Goal: Information Seeking & Learning: Learn about a topic

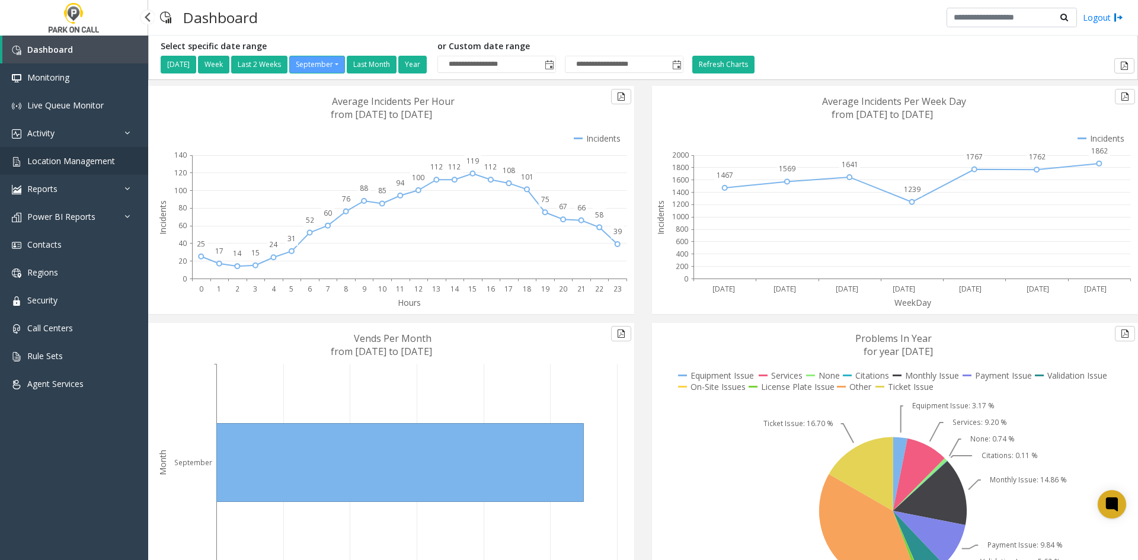
click at [70, 163] on span "Location Management" at bounding box center [71, 160] width 88 height 11
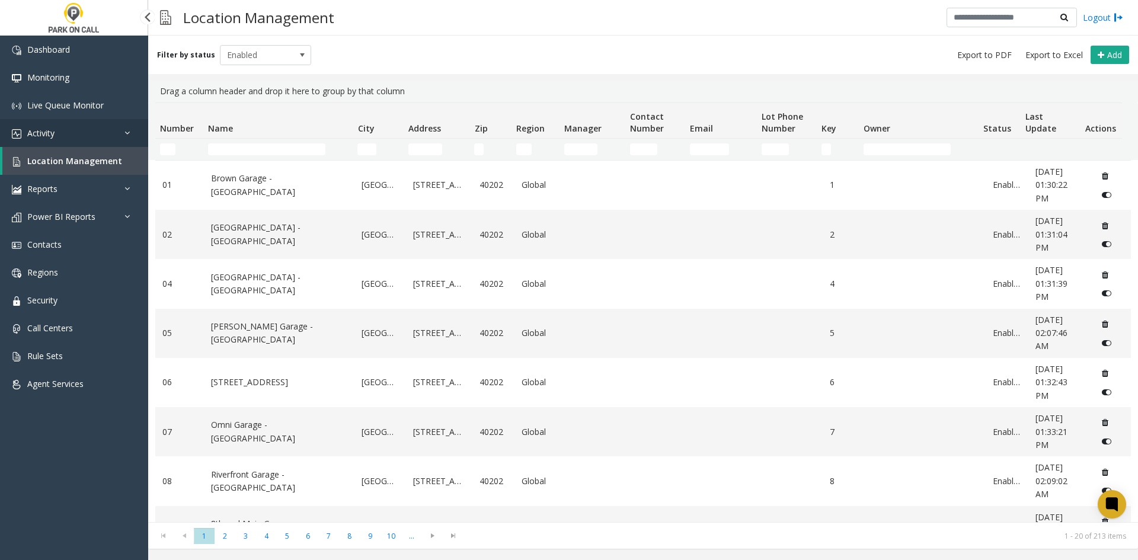
click at [94, 145] on link "Activity" at bounding box center [74, 133] width 148 height 28
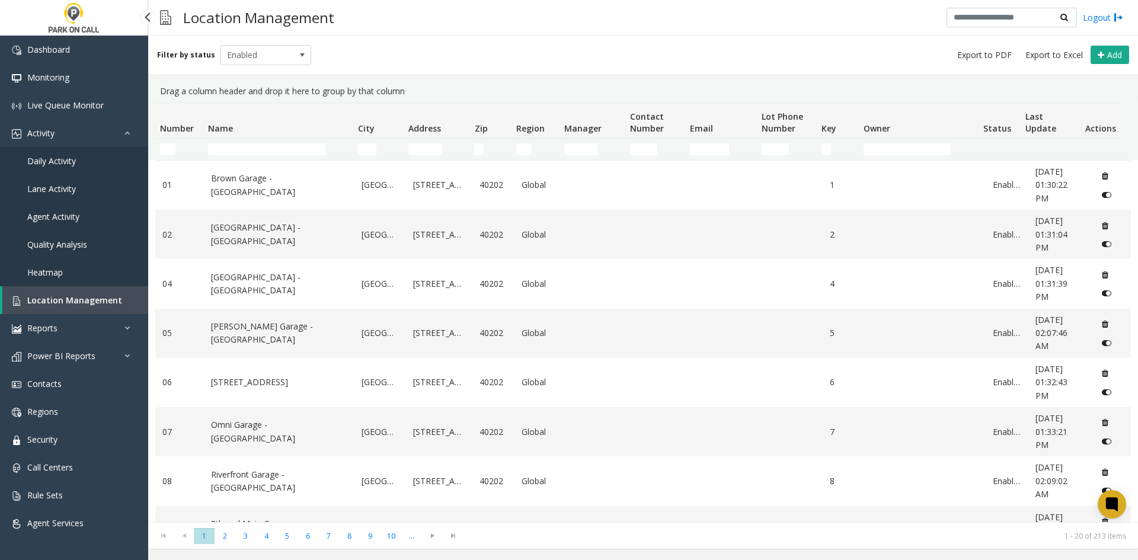
click at [34, 186] on span "Lane Activity" at bounding box center [51, 188] width 49 height 11
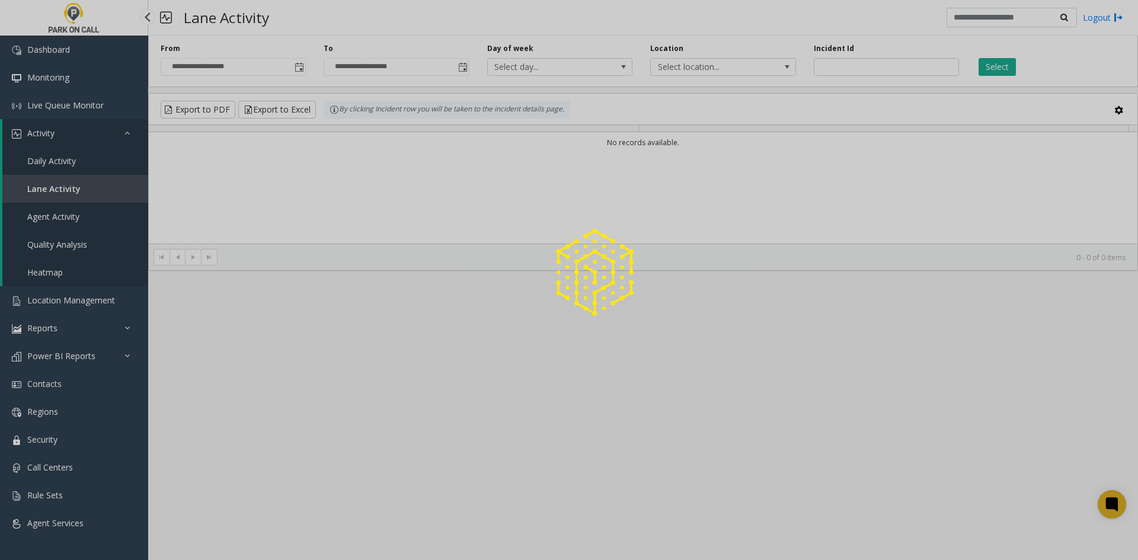
click at [30, 159] on div at bounding box center [569, 280] width 1138 height 560
click at [17, 168] on div at bounding box center [569, 280] width 1138 height 560
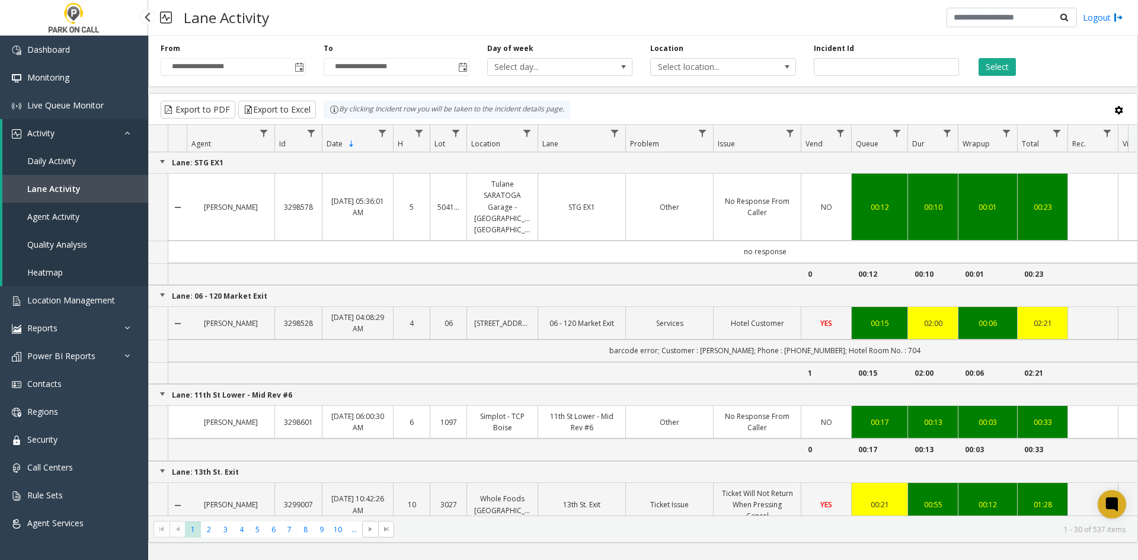
click at [30, 161] on span "Daily Activity" at bounding box center [51, 160] width 49 height 11
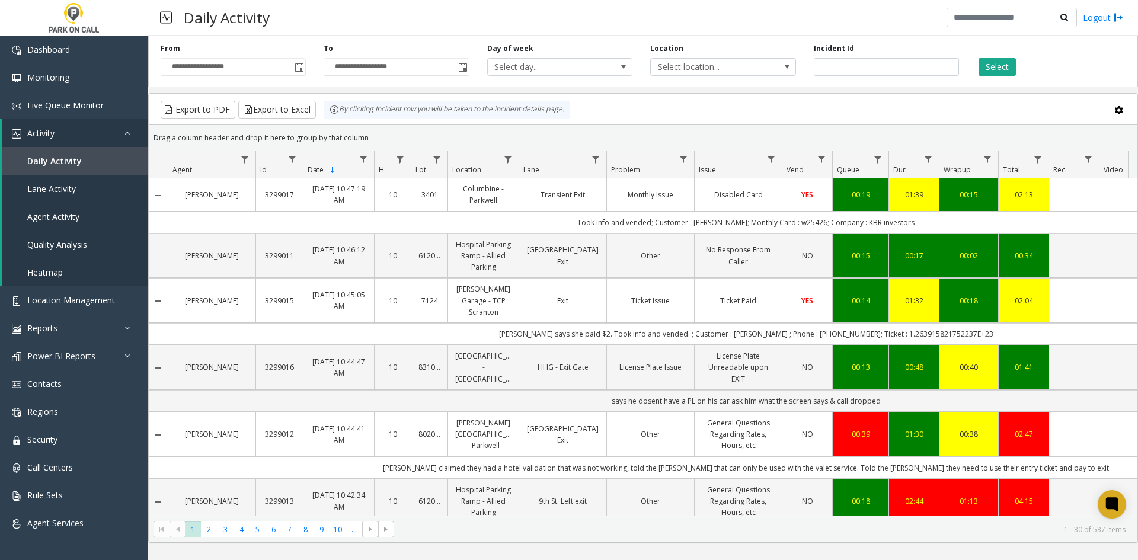
click at [887, 78] on div "**********" at bounding box center [643, 59] width 990 height 56
click at [881, 73] on input "number" at bounding box center [886, 67] width 145 height 18
paste input "*******"
click at [984, 63] on button "Select" at bounding box center [996, 67] width 37 height 18
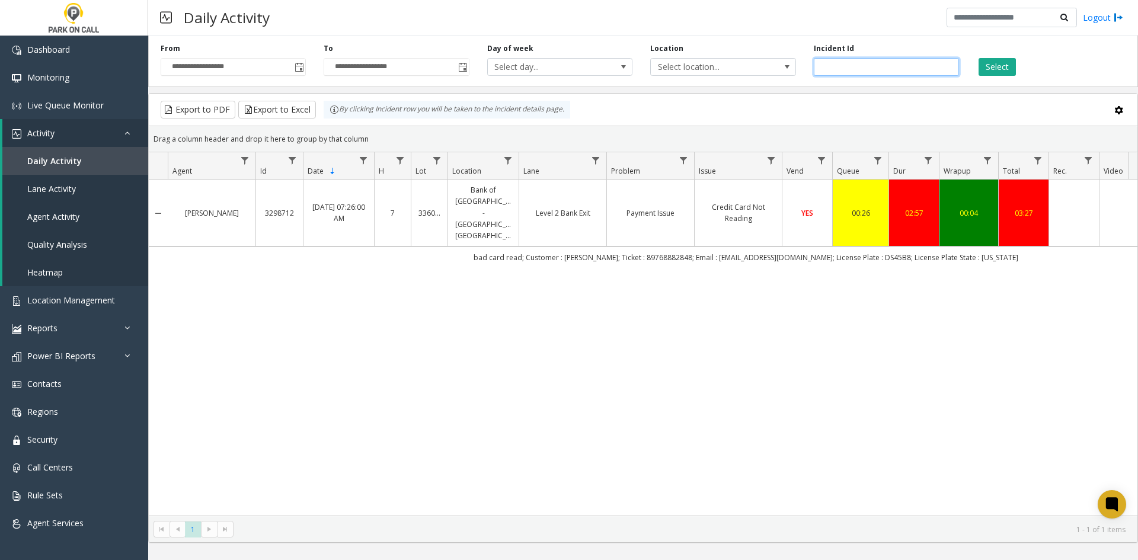
click at [946, 67] on input "*******" at bounding box center [886, 67] width 145 height 18
paste input "number"
type input "*******"
click at [1006, 66] on button "Select" at bounding box center [996, 67] width 37 height 18
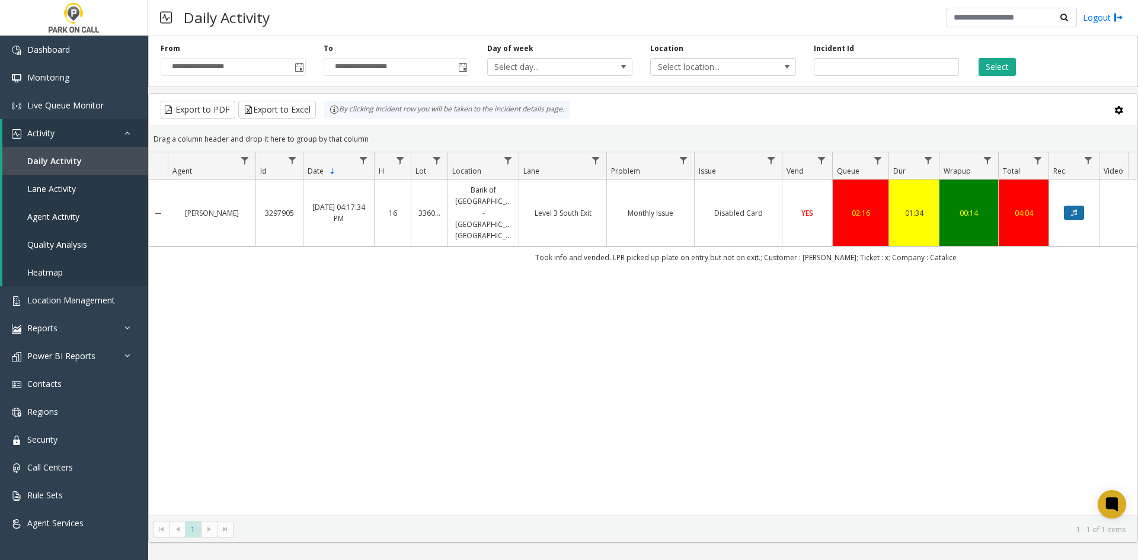
click at [1080, 206] on button "Data table" at bounding box center [1074, 213] width 20 height 14
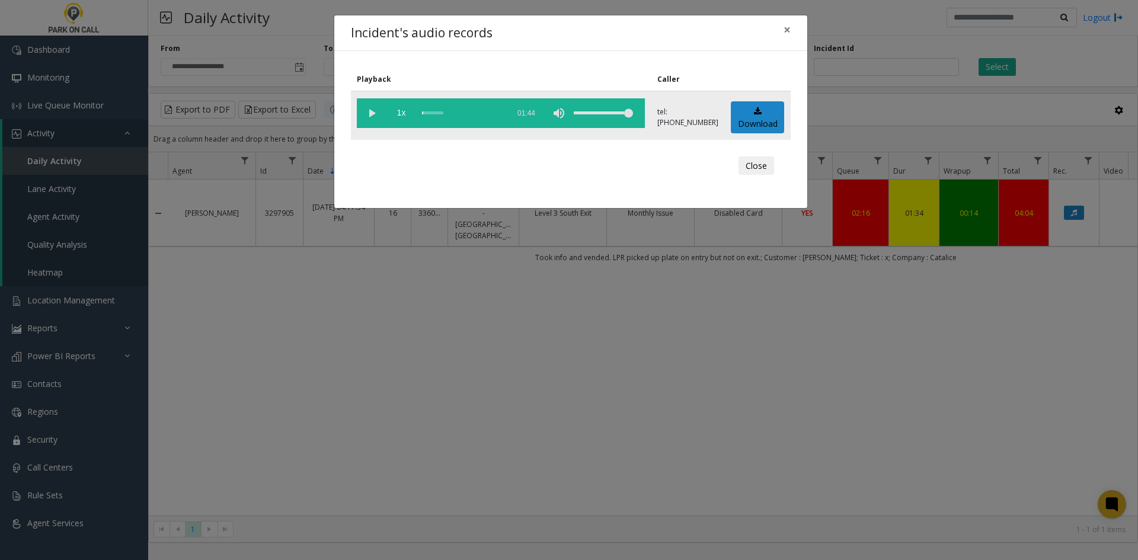
click at [369, 114] on vg-play-pause at bounding box center [372, 113] width 30 height 30
click at [597, 123] on div "volume level" at bounding box center [603, 113] width 59 height 30
click at [591, 121] on div "volume level" at bounding box center [603, 113] width 59 height 30
click at [654, 317] on div "Incident's audio records × Playback Caller 1x 01:44 tel:[PHONE_NUMBER] Download…" at bounding box center [569, 280] width 1138 height 560
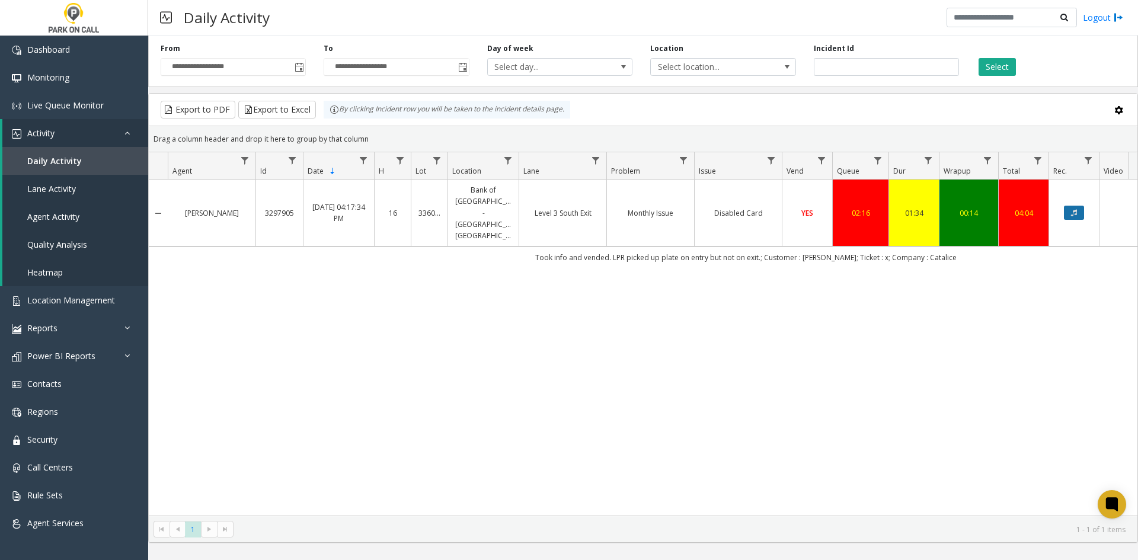
click at [1070, 206] on button "Data table" at bounding box center [1074, 213] width 20 height 14
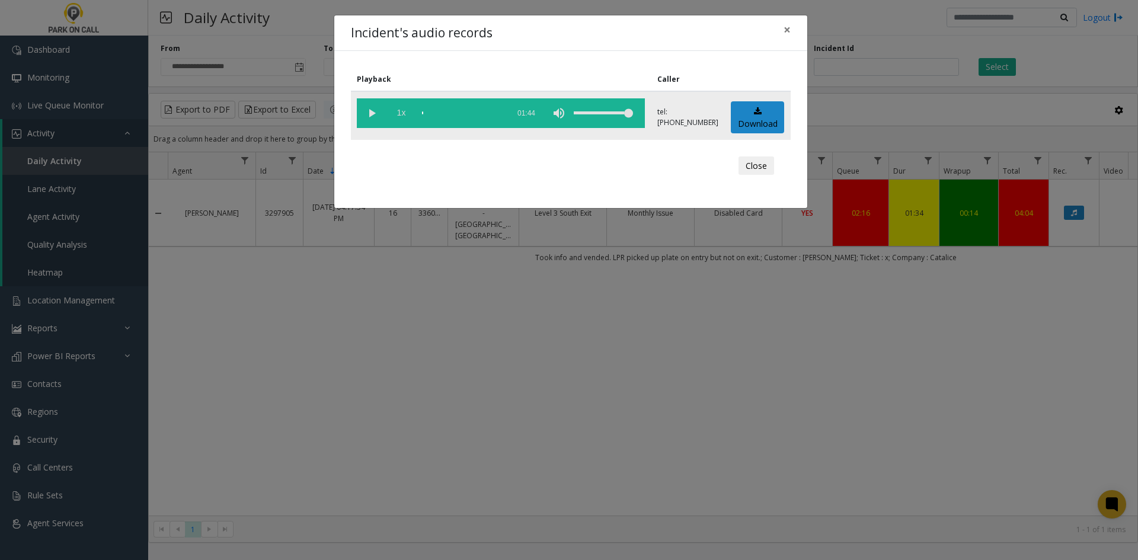
drag, startPoint x: 381, startPoint y: 112, endPoint x: 399, endPoint y: 120, distance: 20.2
click at [386, 117] on vg-play-pause at bounding box center [372, 113] width 30 height 30
click at [409, 124] on span "1x" at bounding box center [401, 113] width 30 height 30
click at [946, 373] on div "Incident's audio records × Playback Caller 2x 01:44 tel:[PHONE_NUMBER] Download…" at bounding box center [569, 280] width 1138 height 560
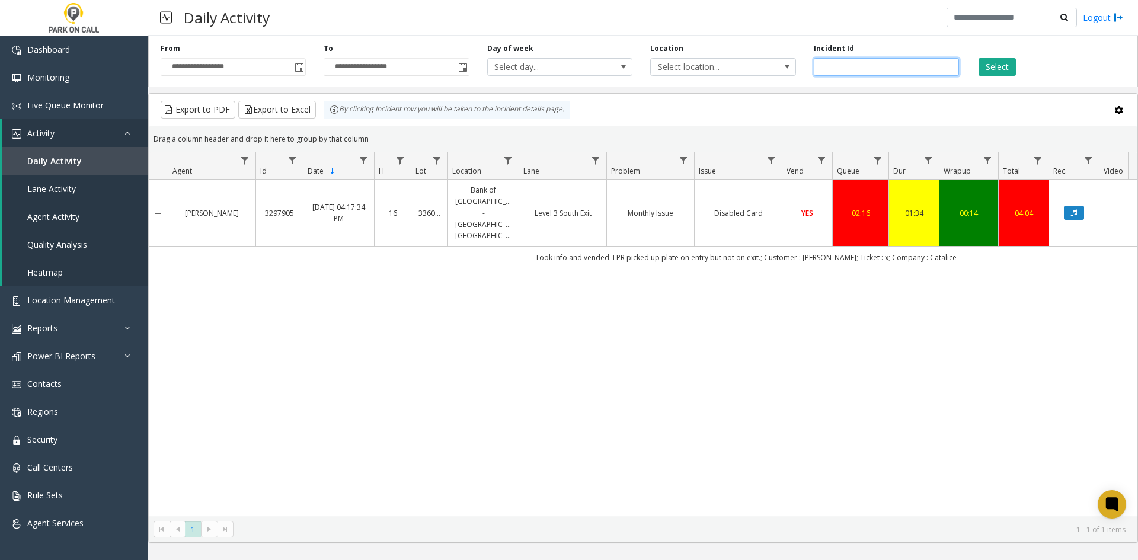
click at [839, 63] on input "*******" at bounding box center [886, 67] width 145 height 18
paste input "number"
type input "*******"
click at [1016, 65] on button "Select" at bounding box center [996, 67] width 37 height 18
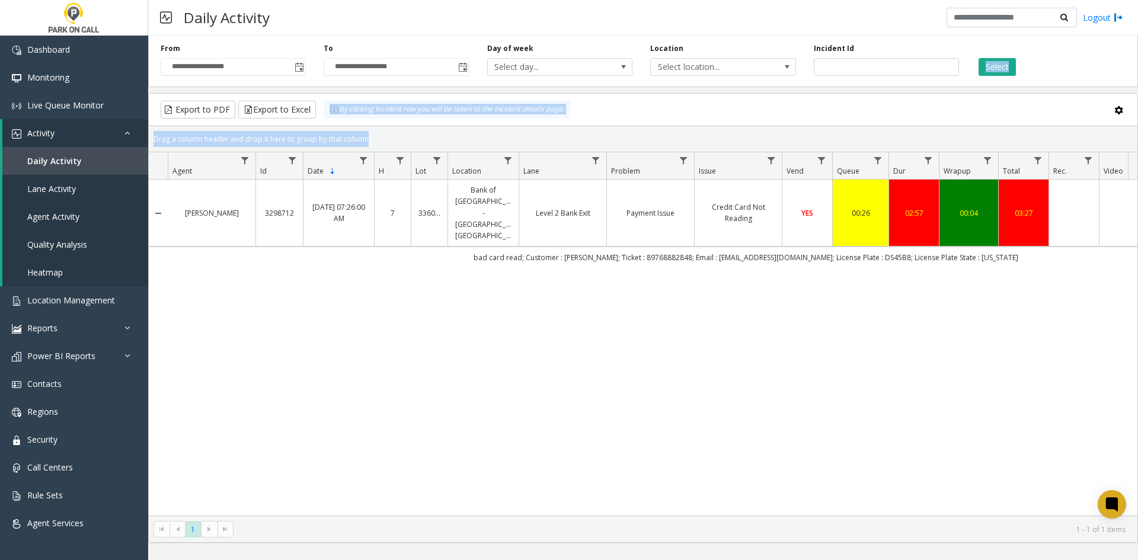
drag, startPoint x: 987, startPoint y: 36, endPoint x: 1544, endPoint y: 201, distance: 580.4
click at [1137, 201] on html "**********" at bounding box center [569, 280] width 1138 height 560
click at [871, 380] on div "[PERSON_NAME] 3298712 [DATE] 07:26:00 AM 7 336022 Bank of [GEOGRAPHIC_DATA] - […" at bounding box center [643, 348] width 989 height 336
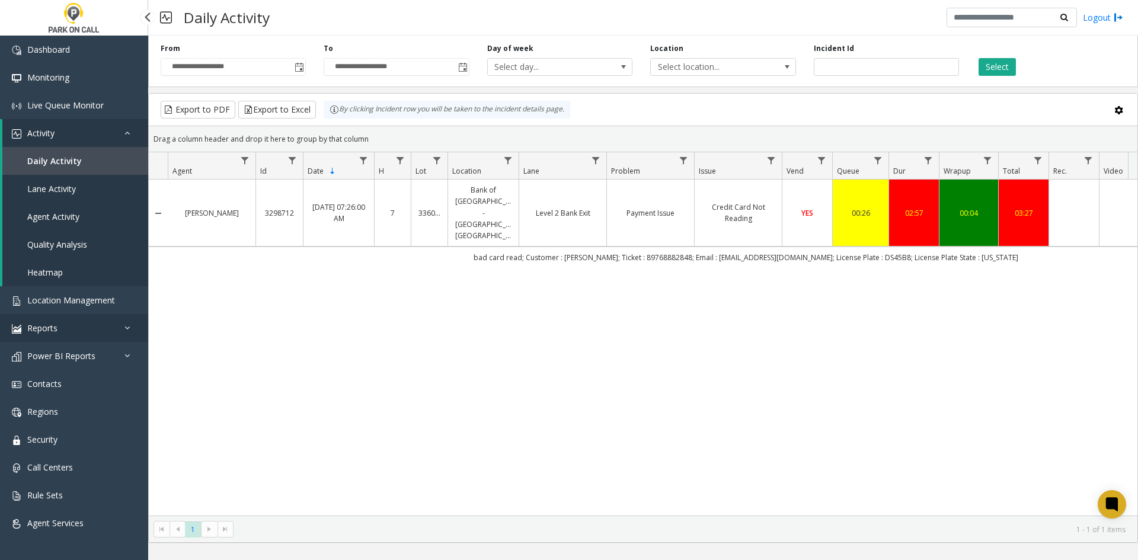
click at [113, 319] on link "Reports" at bounding box center [74, 328] width 148 height 28
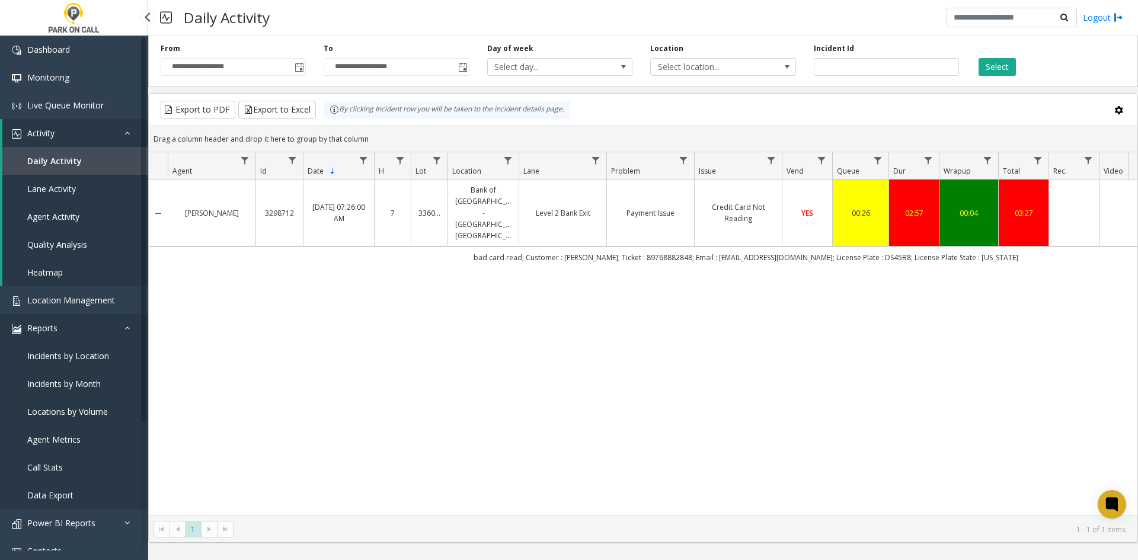
click at [111, 324] on link "Reports" at bounding box center [74, 328] width 148 height 28
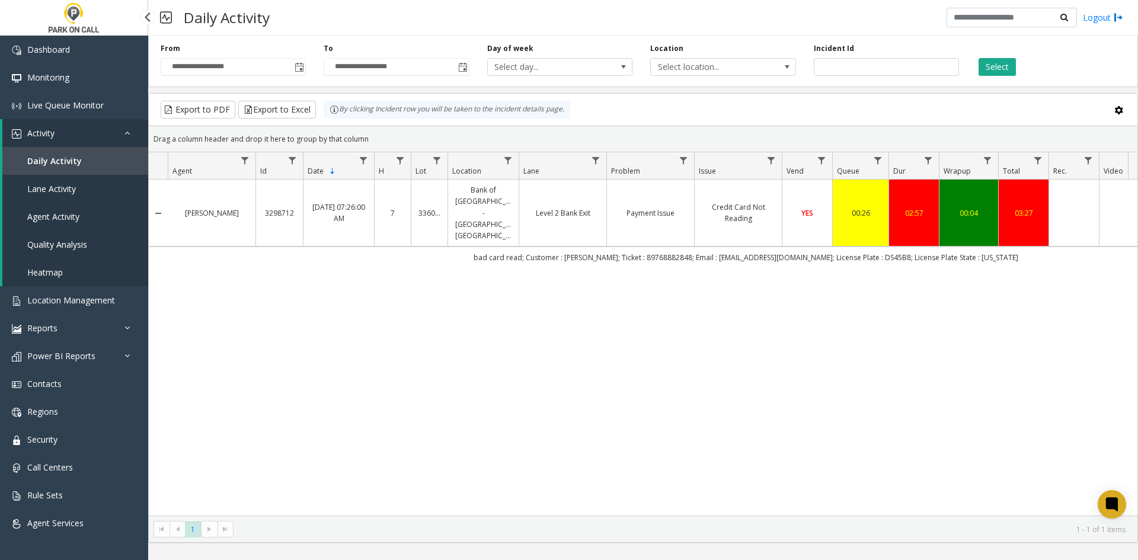
click at [76, 271] on link "Heatmap" at bounding box center [75, 272] width 146 height 28
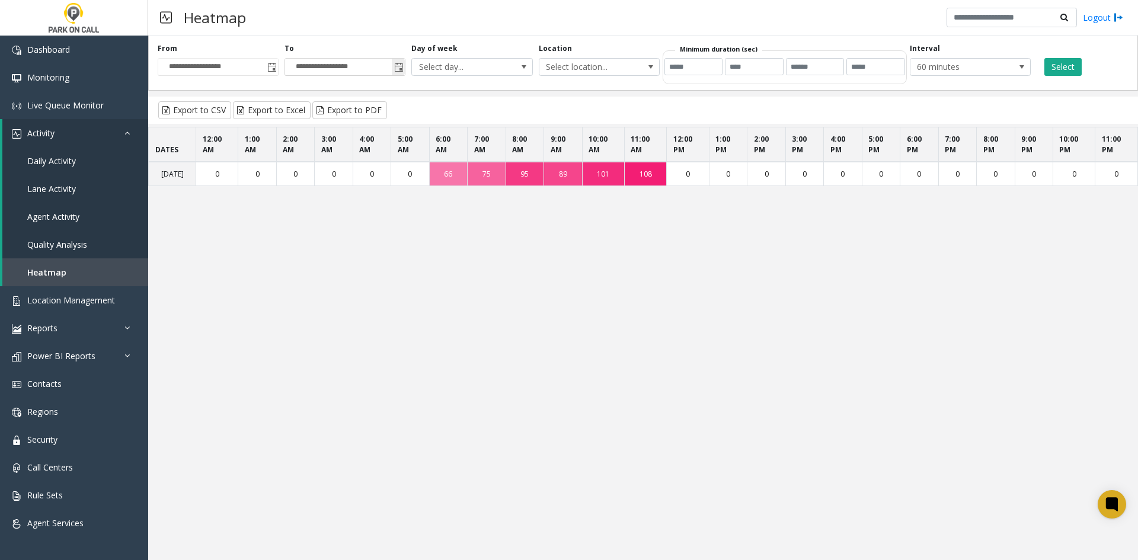
click at [398, 71] on span "Toggle popup" at bounding box center [398, 67] width 9 height 9
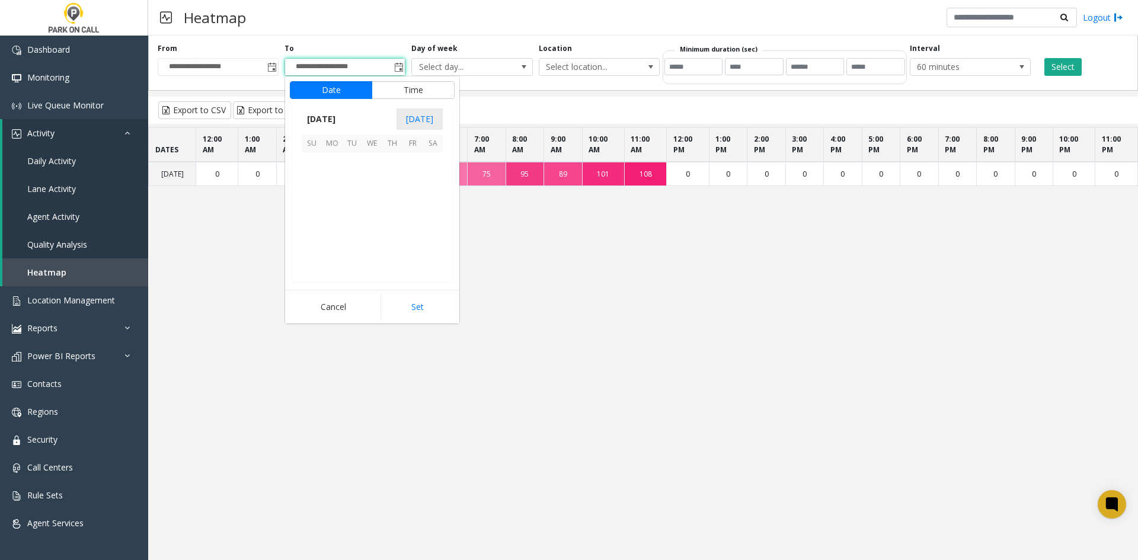
scroll to position [18, 0]
click at [325, 164] on span "1" at bounding box center [332, 162] width 20 height 20
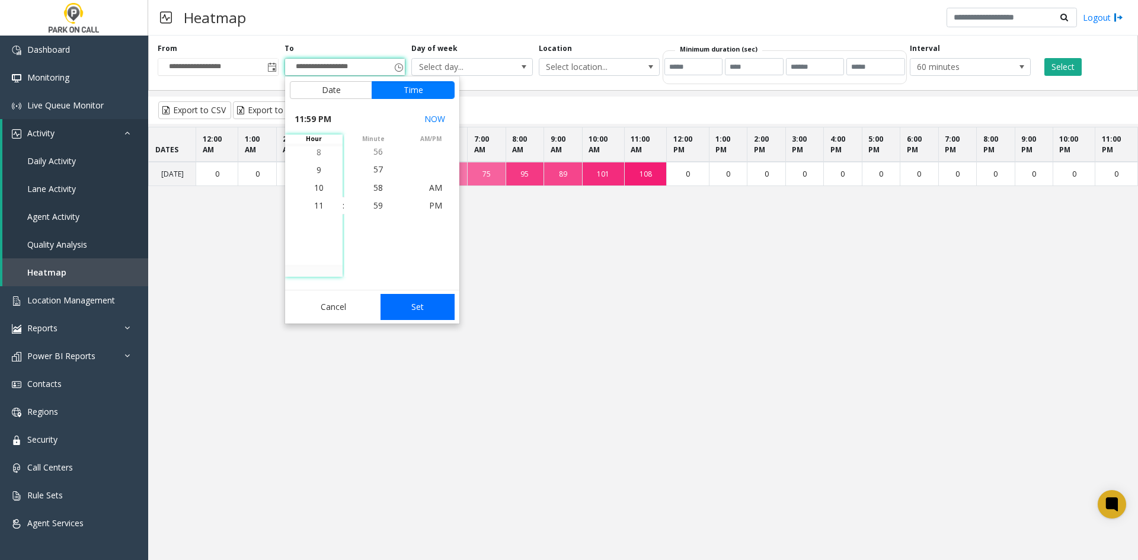
click at [393, 301] on button "Set" at bounding box center [417, 307] width 75 height 26
type input "**********"
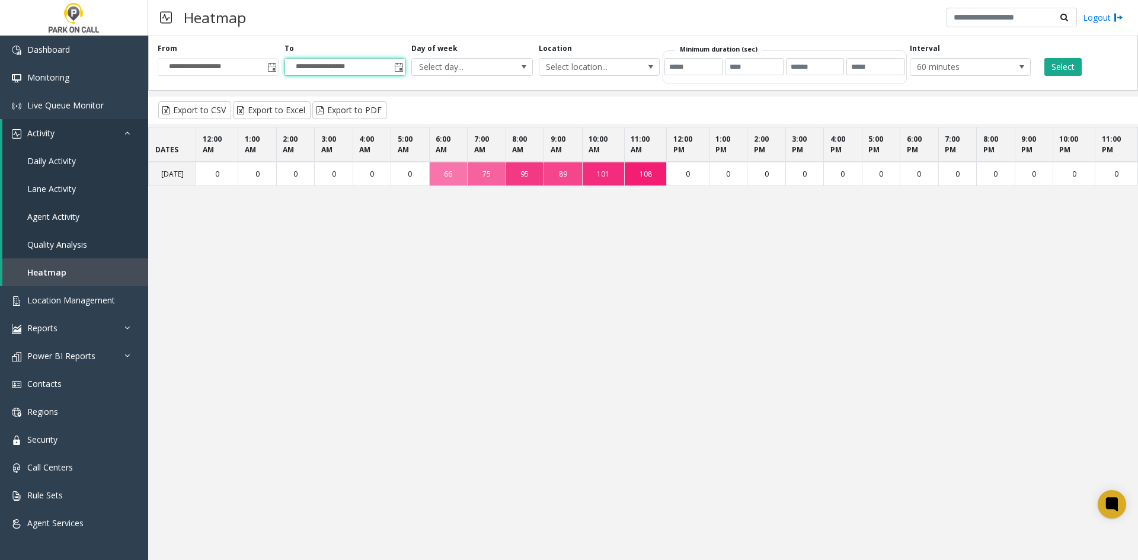
click at [1055, 78] on div "**********" at bounding box center [643, 61] width 990 height 60
click at [1061, 71] on button "Select" at bounding box center [1062, 67] width 37 height 18
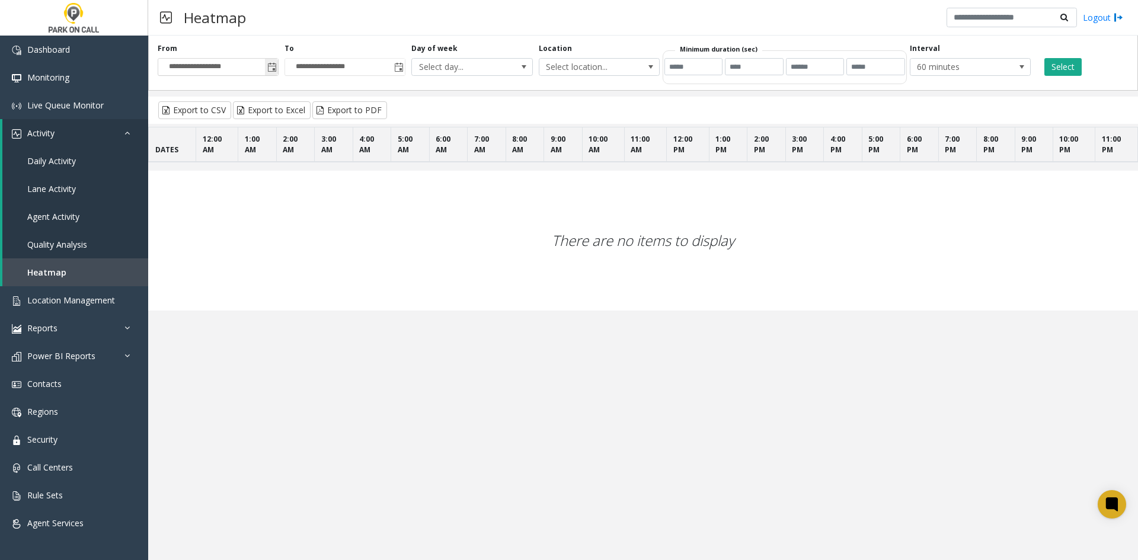
click at [272, 66] on span "Toggle popup" at bounding box center [271, 67] width 9 height 9
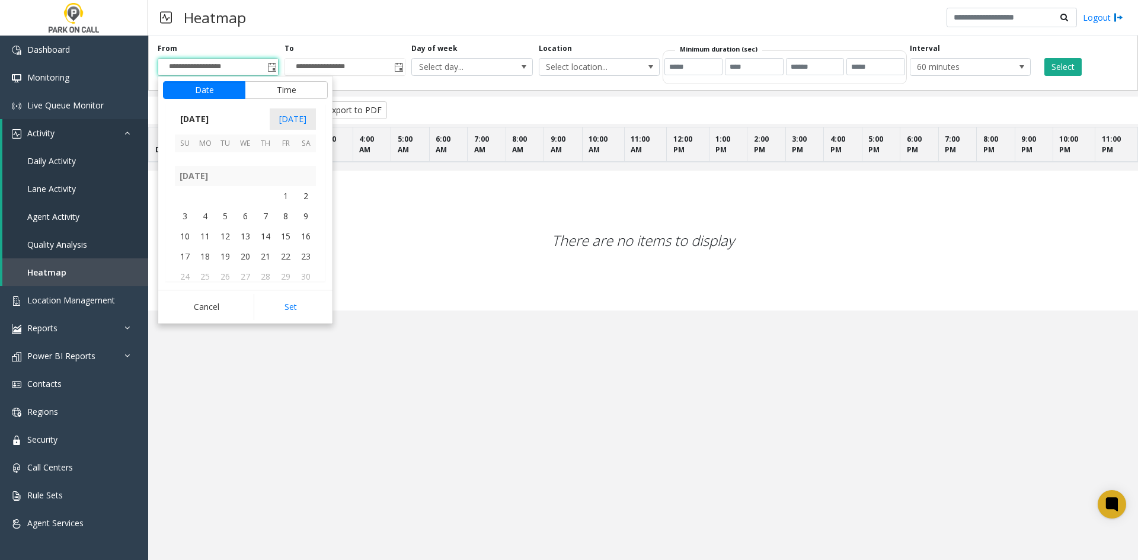
scroll to position [212524, 0]
click at [286, 197] on span "1" at bounding box center [286, 199] width 20 height 20
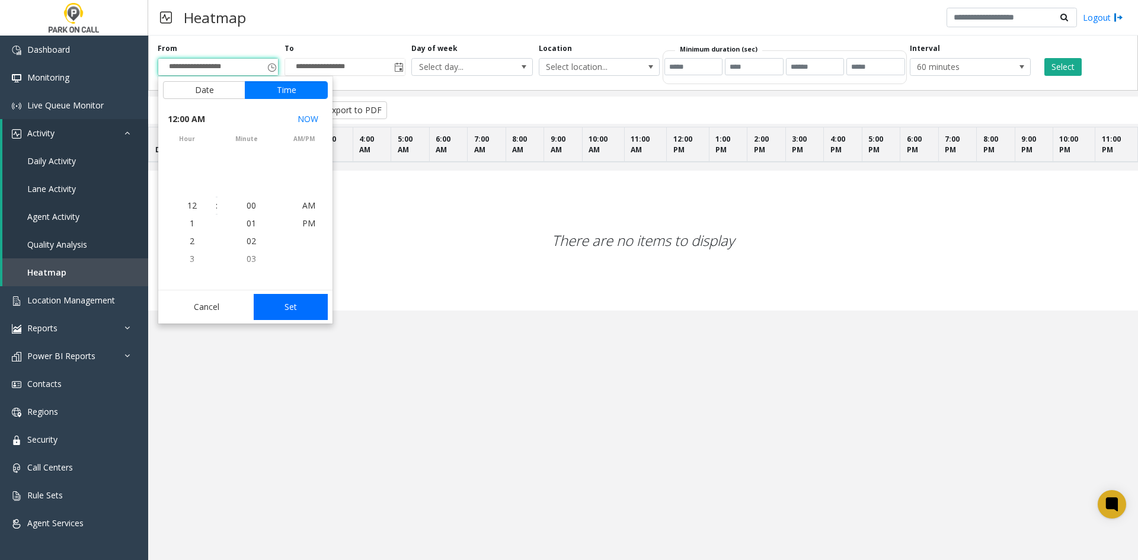
scroll to position [212560, 0]
click at [284, 318] on button "Set" at bounding box center [291, 307] width 75 height 26
type input "**********"
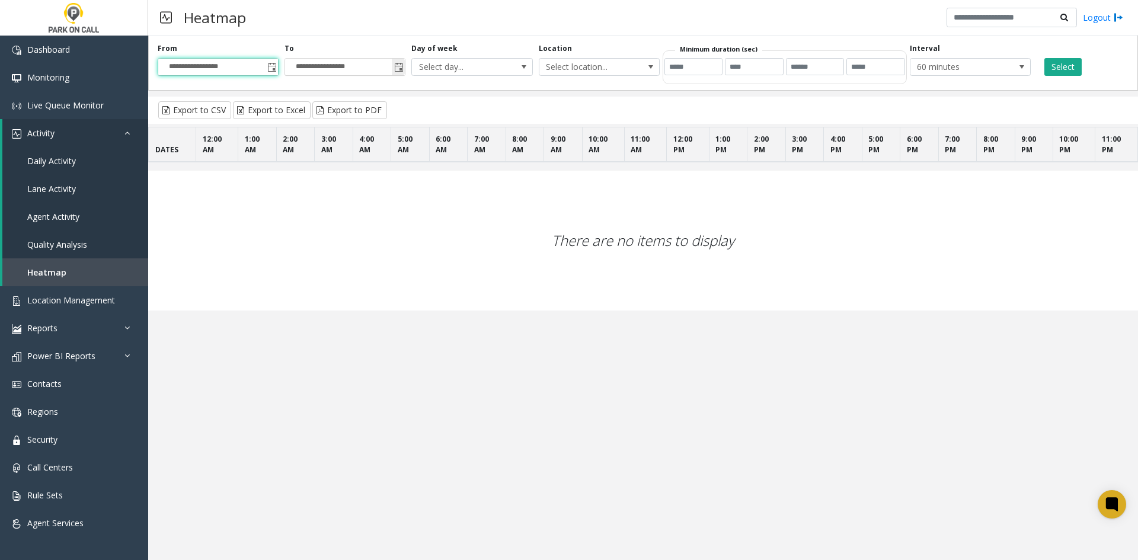
click at [401, 74] on span "Toggle popup" at bounding box center [398, 66] width 13 height 19
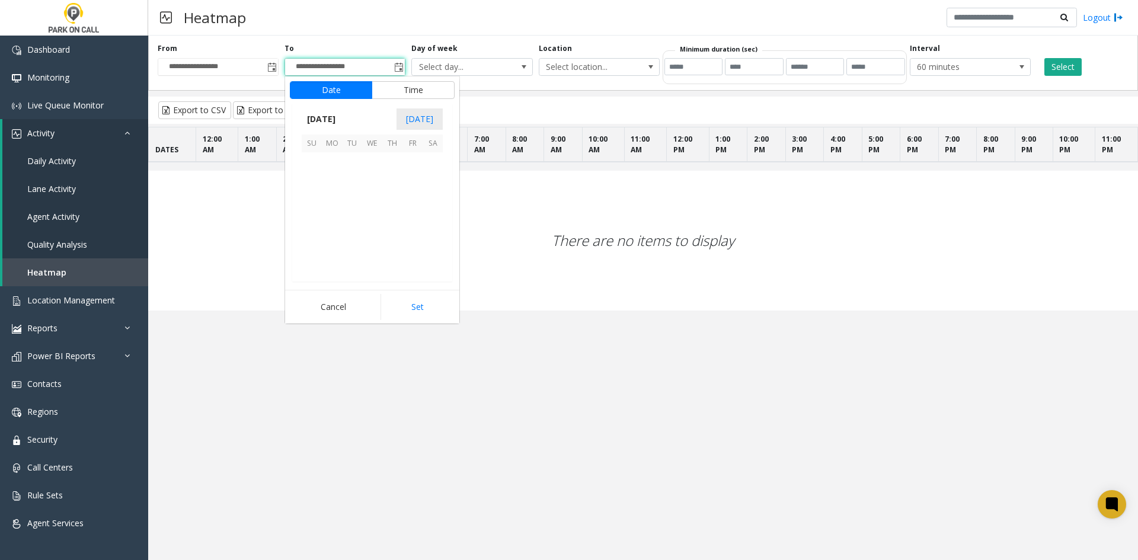
scroll to position [18, 0]
click at [316, 240] on span "31" at bounding box center [312, 241] width 20 height 20
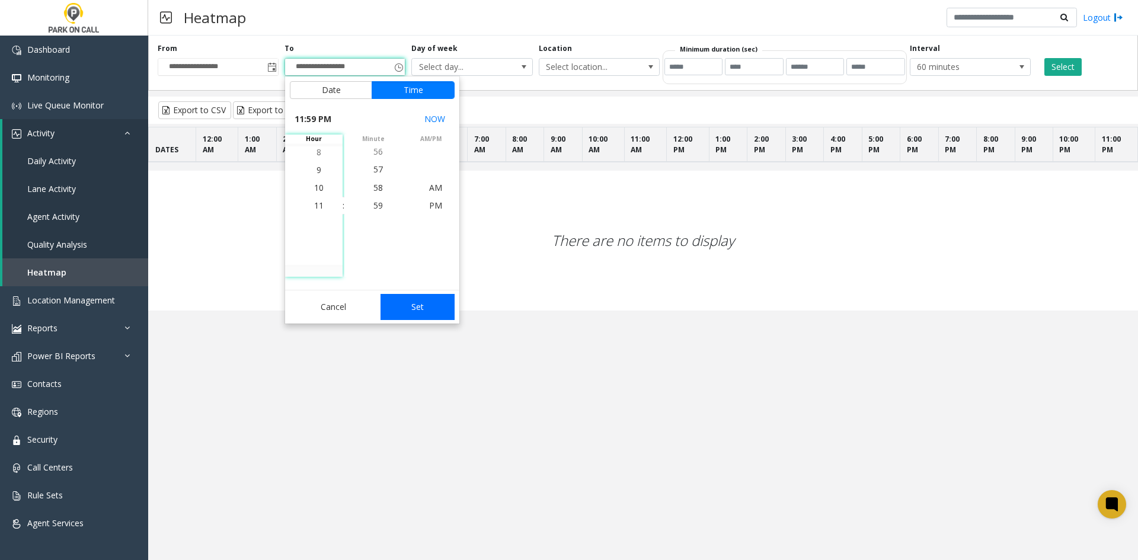
click at [426, 311] on button "Set" at bounding box center [417, 307] width 75 height 26
type input "**********"
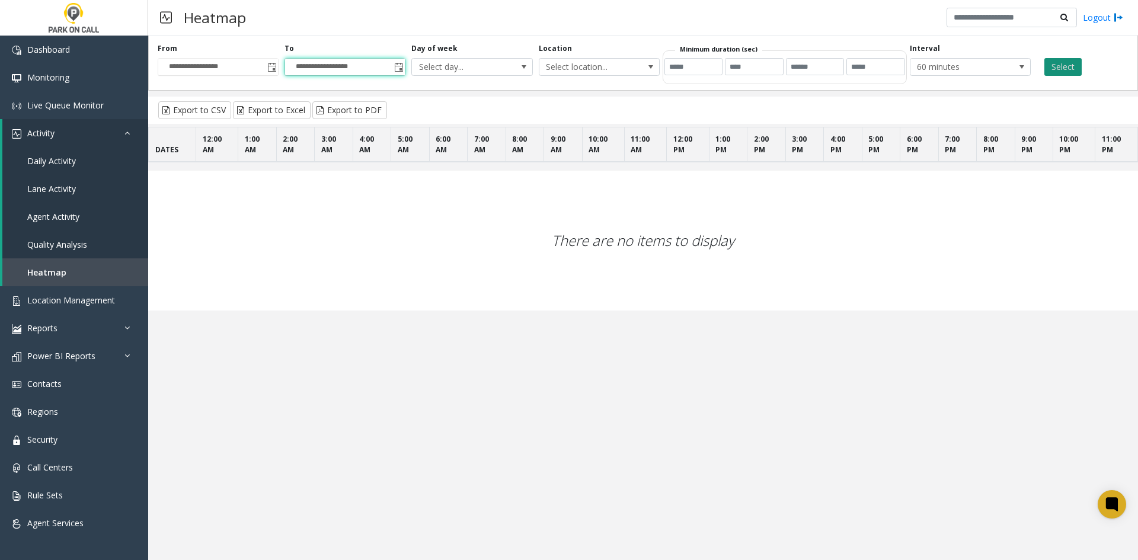
click at [1061, 69] on button "Select" at bounding box center [1062, 67] width 37 height 18
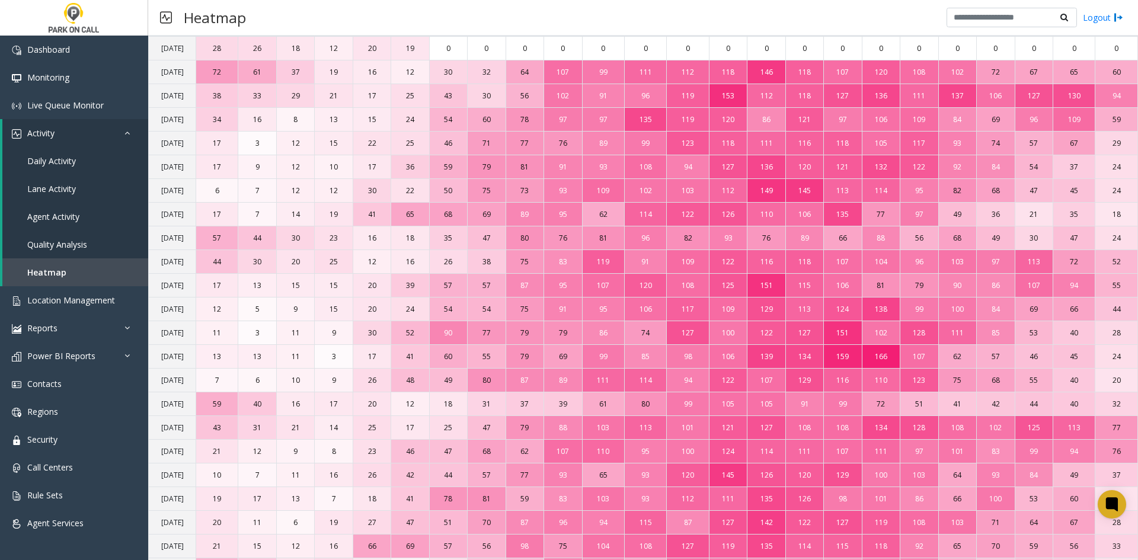
scroll to position [0, 0]
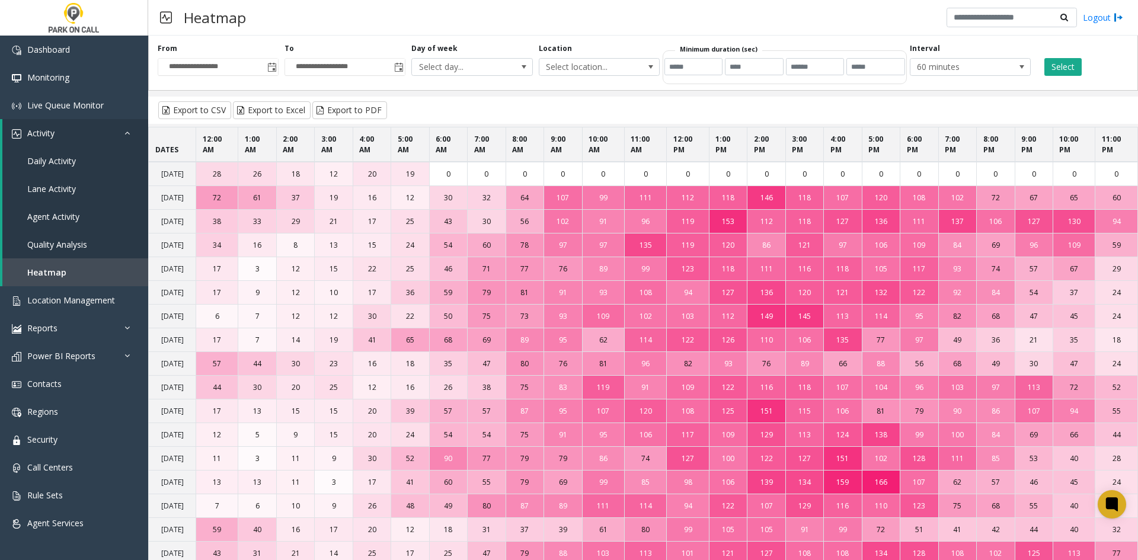
click at [665, 328] on td "102" at bounding box center [645, 317] width 42 height 24
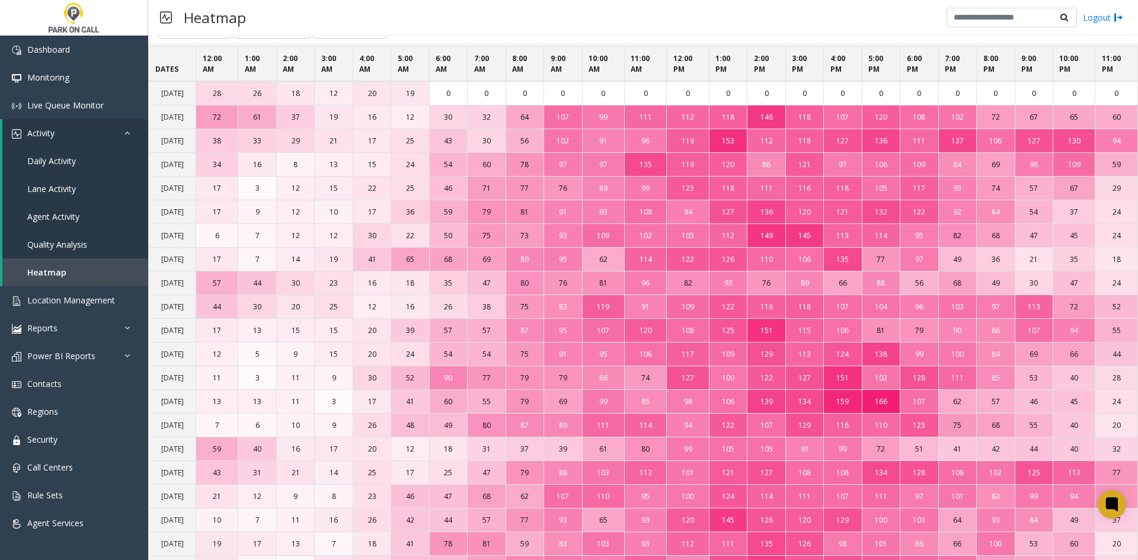
scroll to position [59, 0]
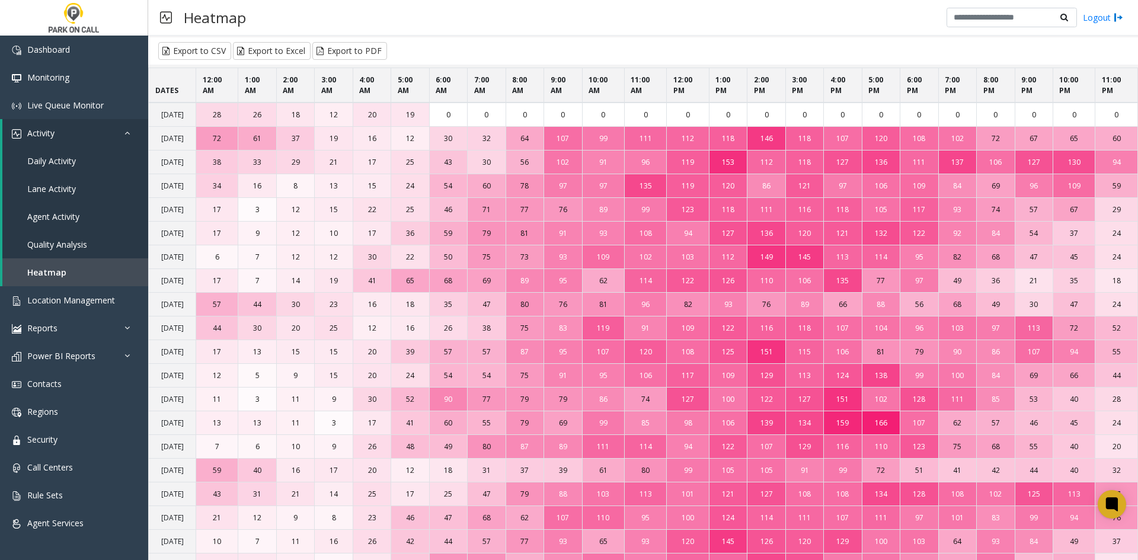
click at [159, 111] on td "[DATE]" at bounding box center [172, 115] width 47 height 24
drag, startPoint x: 159, startPoint y: 111, endPoint x: 176, endPoint y: 126, distance: 22.7
click at [176, 126] on td "[DATE]" at bounding box center [172, 115] width 47 height 24
copy td "[DATE]"
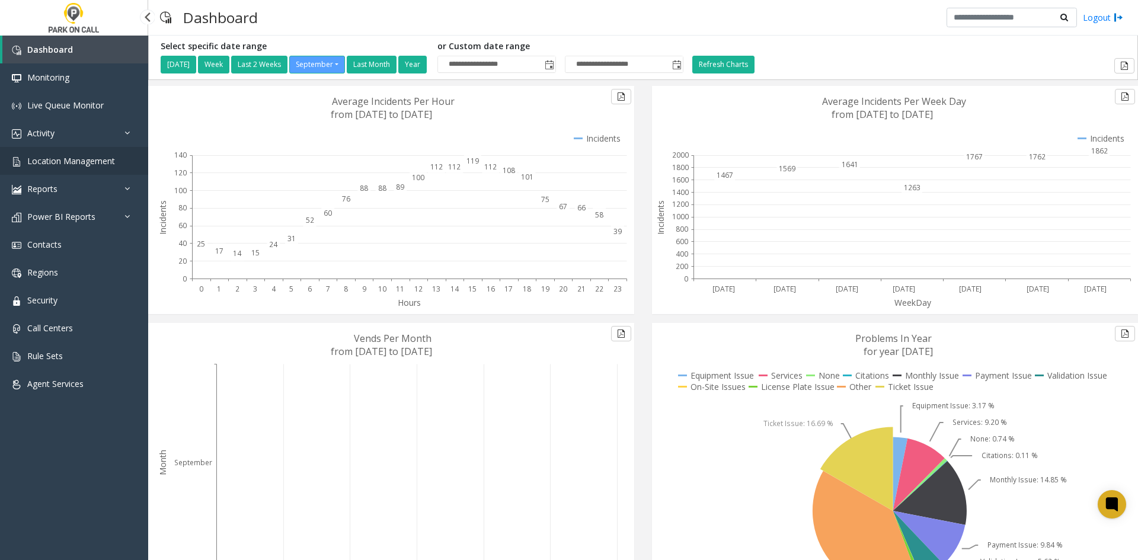
click at [49, 160] on span "Location Management" at bounding box center [71, 160] width 88 height 11
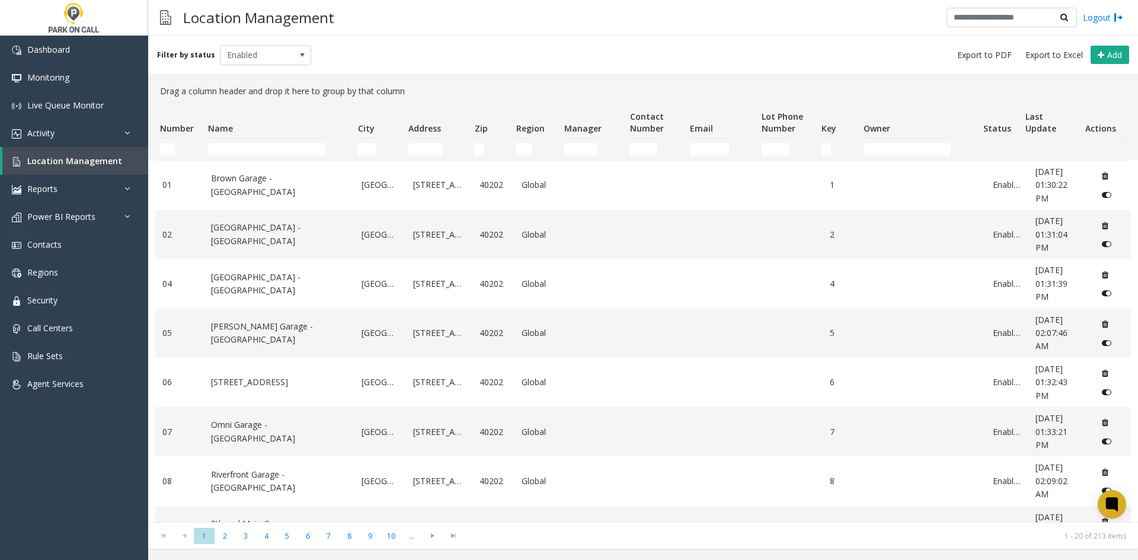
click at [261, 158] on td "Name Filter" at bounding box center [277, 149] width 149 height 21
click at [257, 154] on input "Name Filter" at bounding box center [266, 149] width 117 height 12
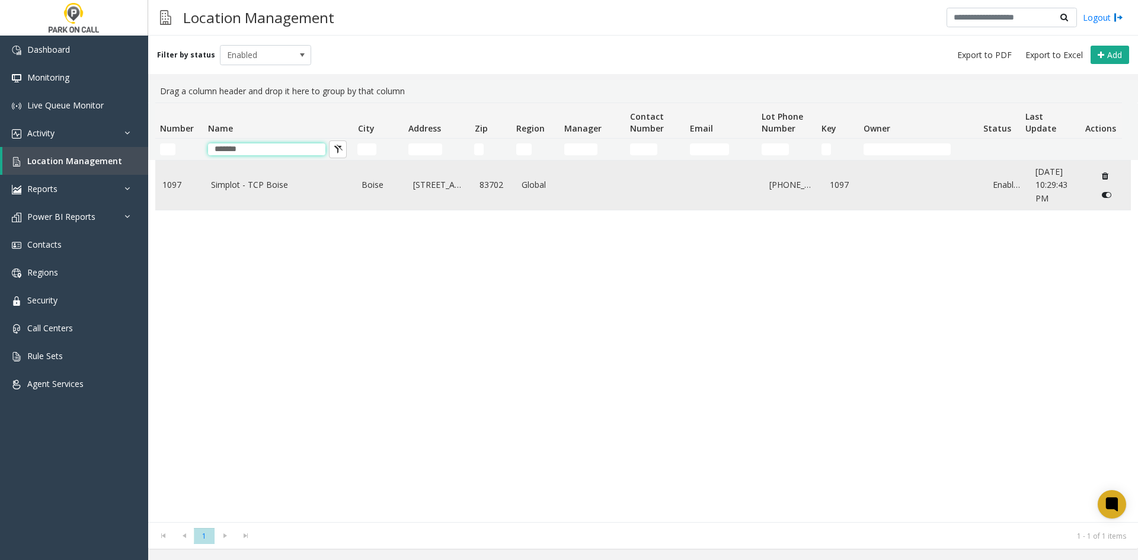
type input "*******"
click at [242, 177] on td "Simplot - TCP Boise" at bounding box center [279, 185] width 151 height 49
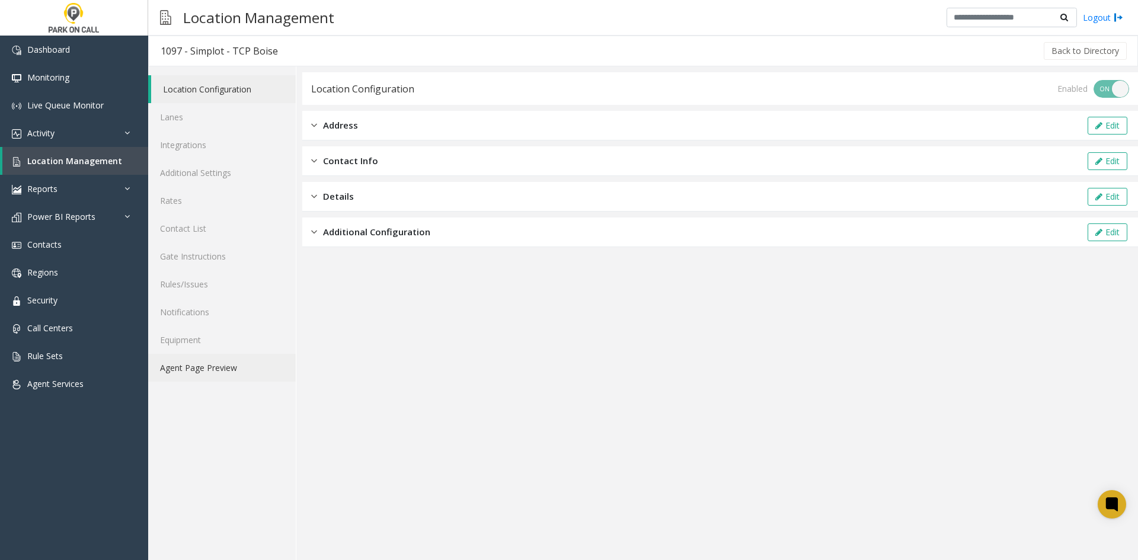
click at [229, 373] on link "Agent Page Preview" at bounding box center [222, 368] width 148 height 28
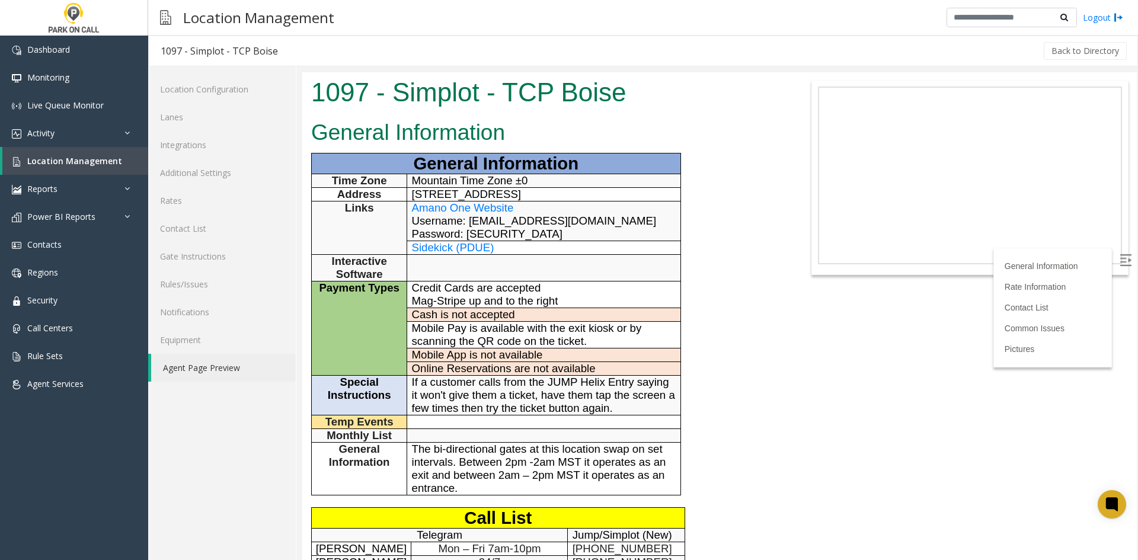
click at [487, 201] on span "Amano One Website" at bounding box center [463, 207] width 102 height 12
click at [57, 165] on span "Location Management" at bounding box center [74, 160] width 95 height 11
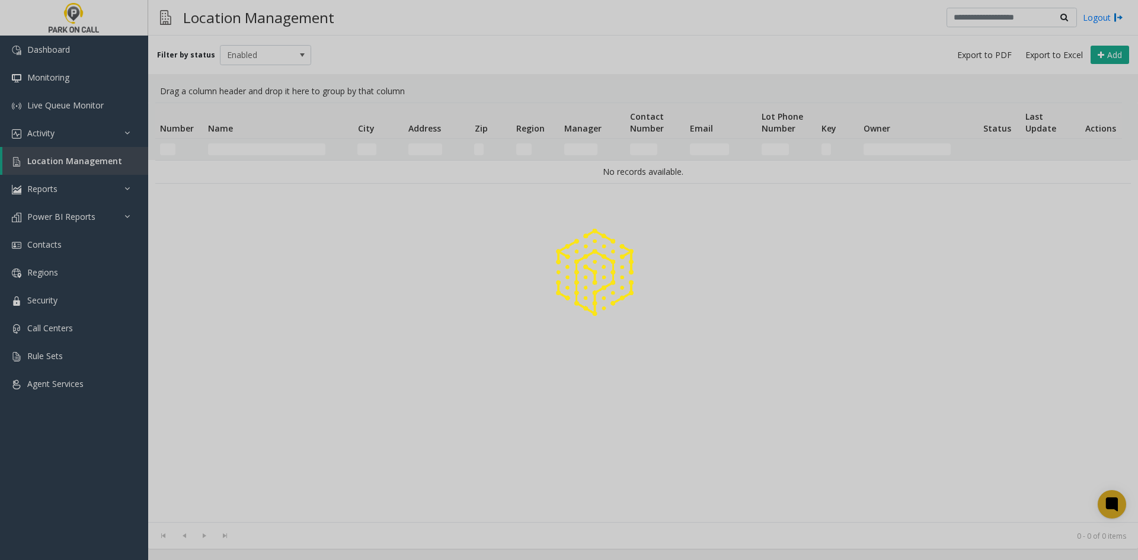
click at [81, 185] on div at bounding box center [569, 280] width 1138 height 560
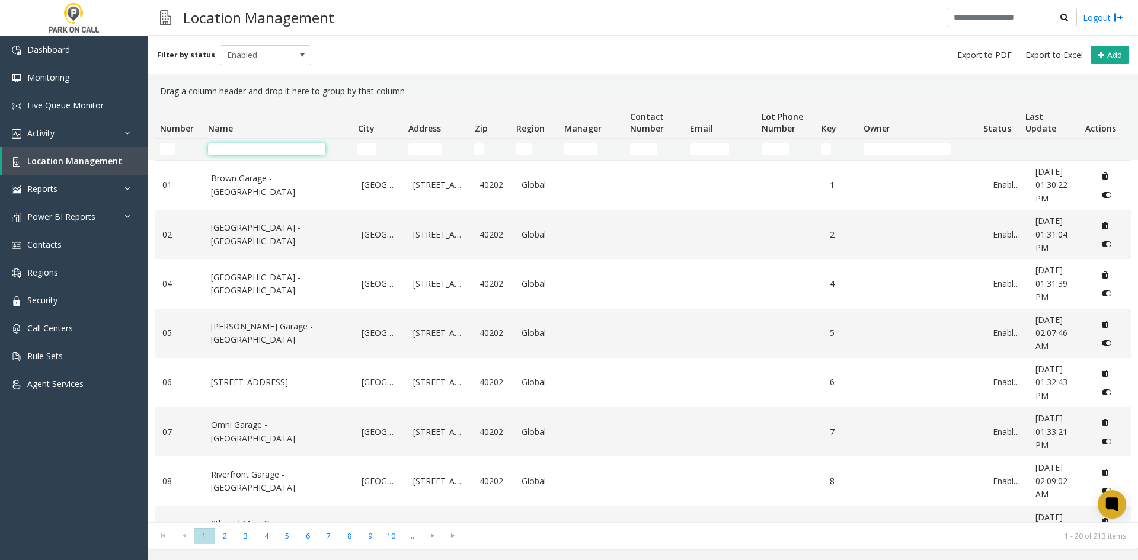
click at [245, 155] on input "Name Filter" at bounding box center [266, 149] width 117 height 12
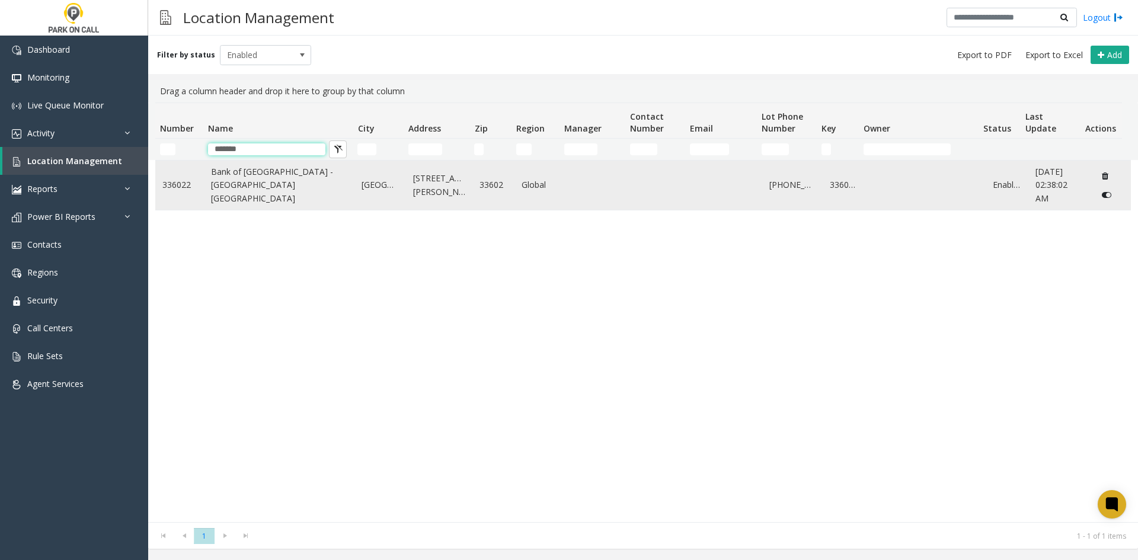
type input "*******"
click at [264, 174] on link "Bank of [GEOGRAPHIC_DATA] - [GEOGRAPHIC_DATA] [GEOGRAPHIC_DATA]" at bounding box center [279, 185] width 137 height 40
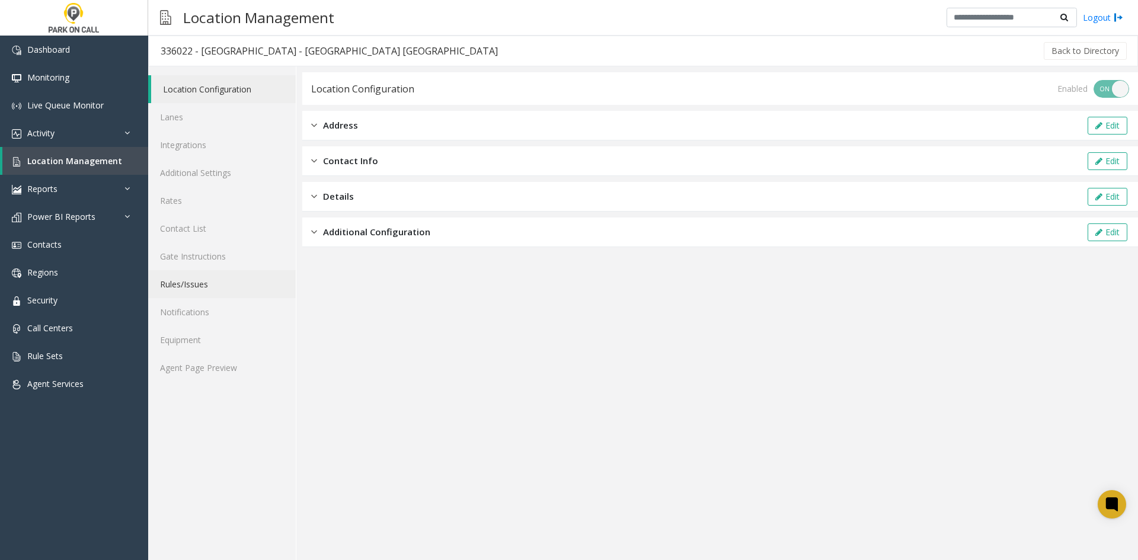
click at [185, 295] on link "Rules/Issues" at bounding box center [222, 284] width 148 height 28
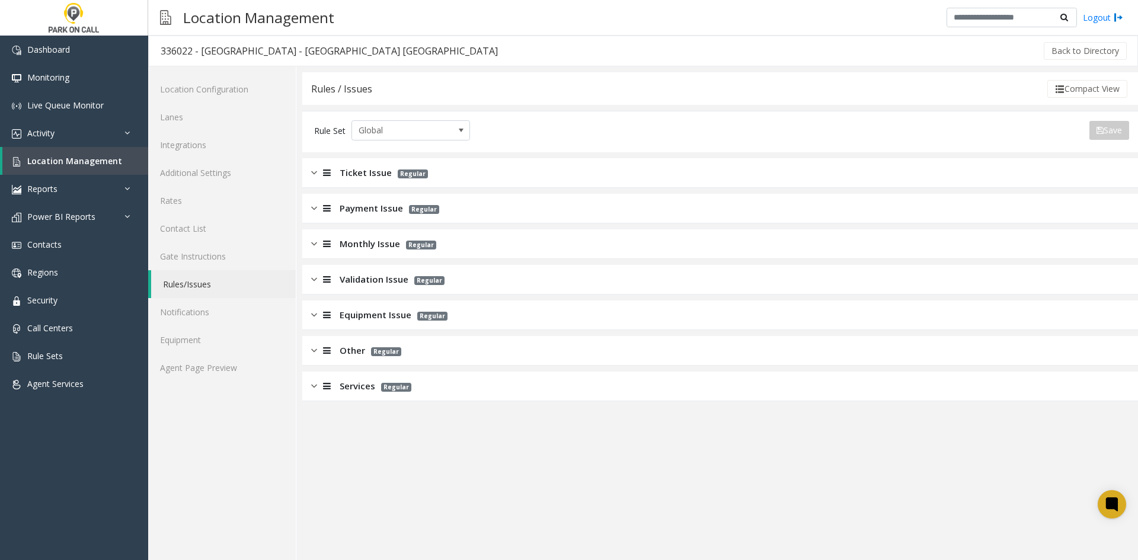
click at [363, 255] on div "Monthly Issue Regular" at bounding box center [720, 244] width 836 height 30
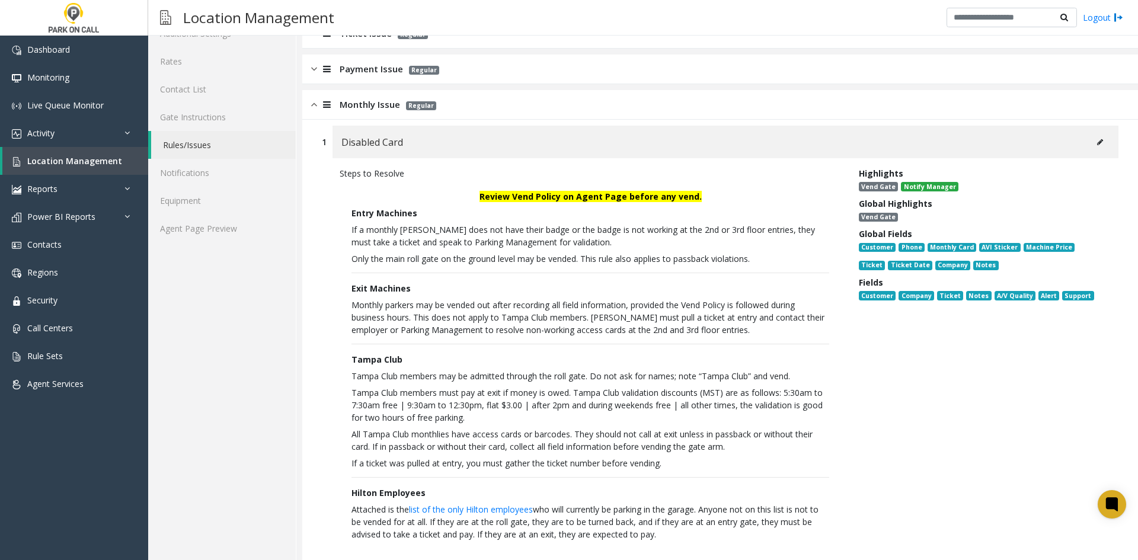
scroll to position [119, 0]
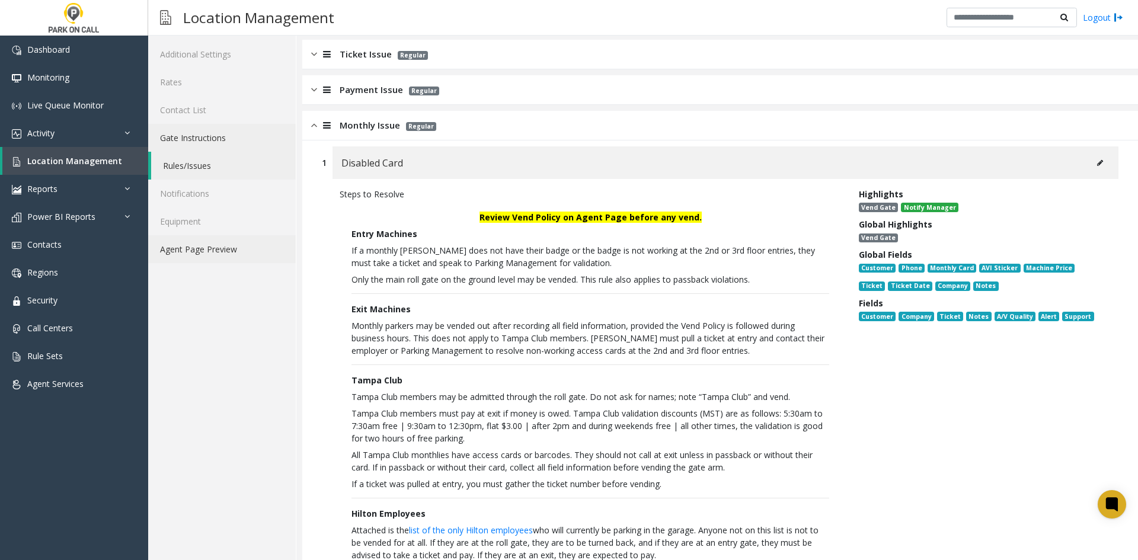
click at [198, 248] on link "Agent Page Preview" at bounding box center [222, 249] width 148 height 28
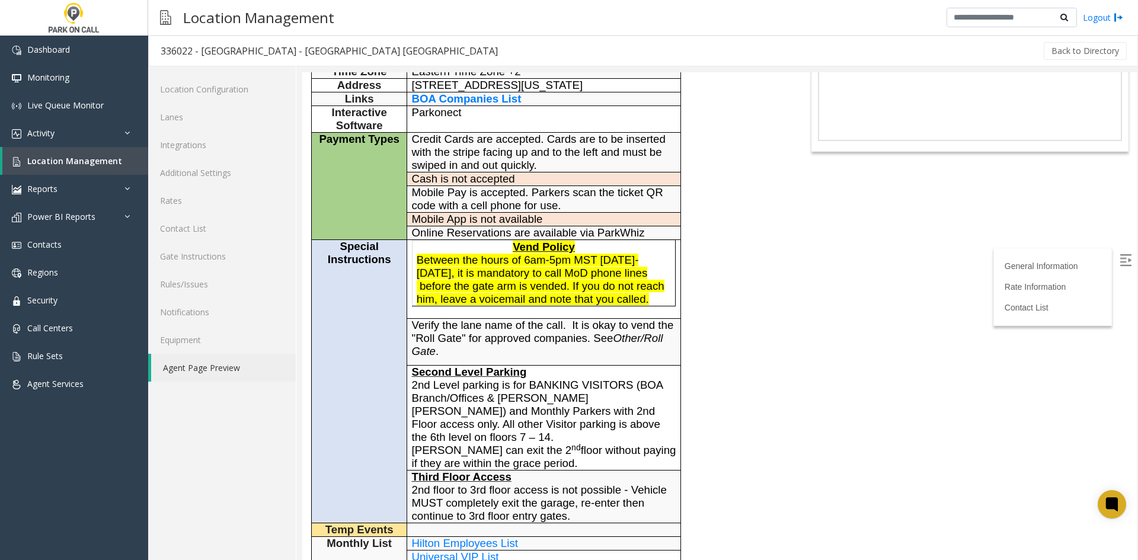
scroll to position [178, 0]
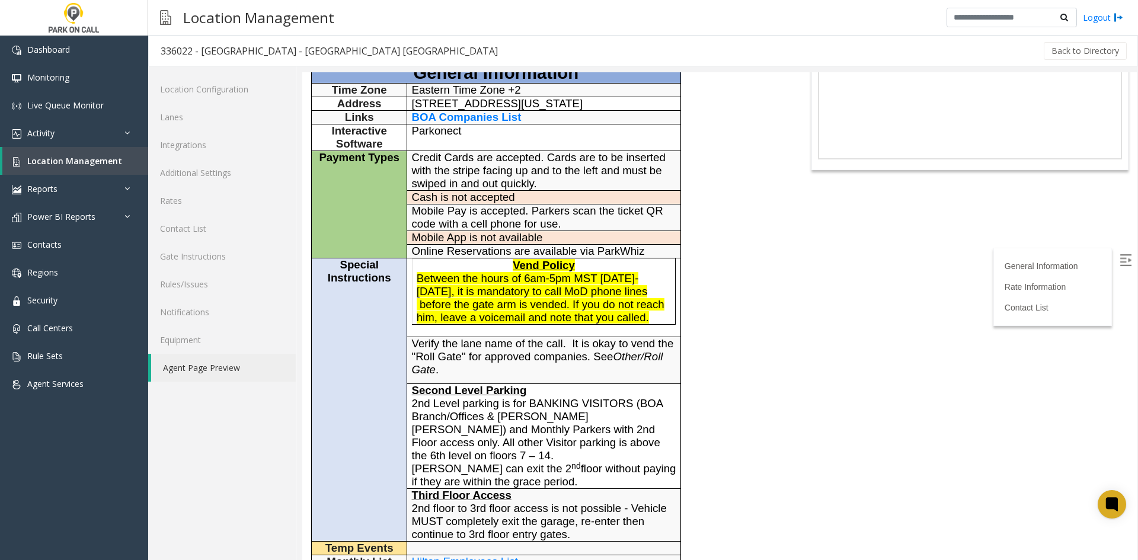
click at [1069, 332] on body "336022 - Bank of America Plaza - Universal Parking Tampa General Information Re…" at bounding box center [719, 139] width 834 height 488
click at [201, 283] on link "Rules/Issues" at bounding box center [222, 284] width 148 height 28
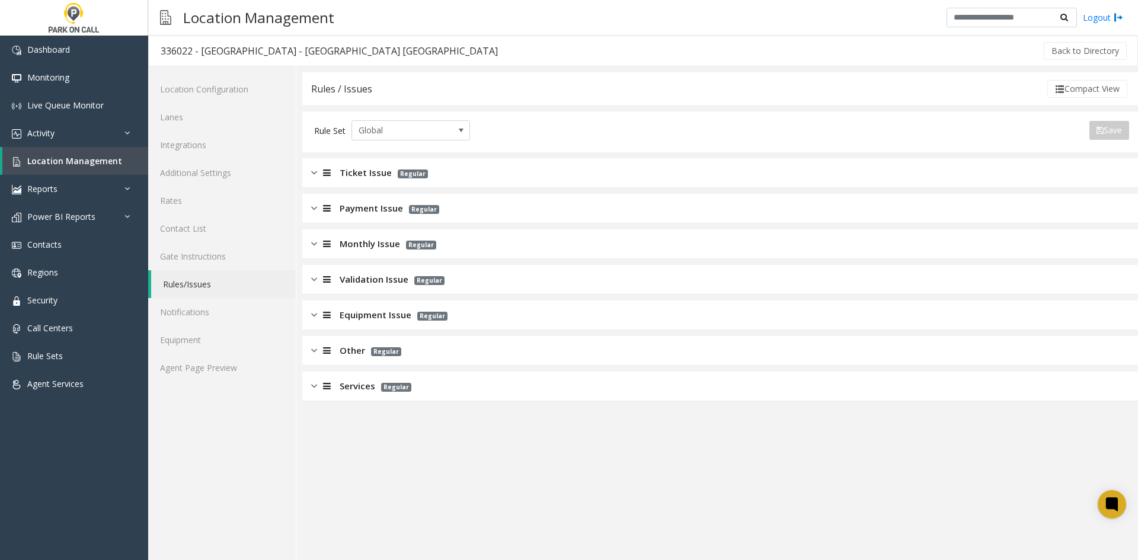
click at [393, 212] on span "Payment Issue" at bounding box center [371, 208] width 63 height 14
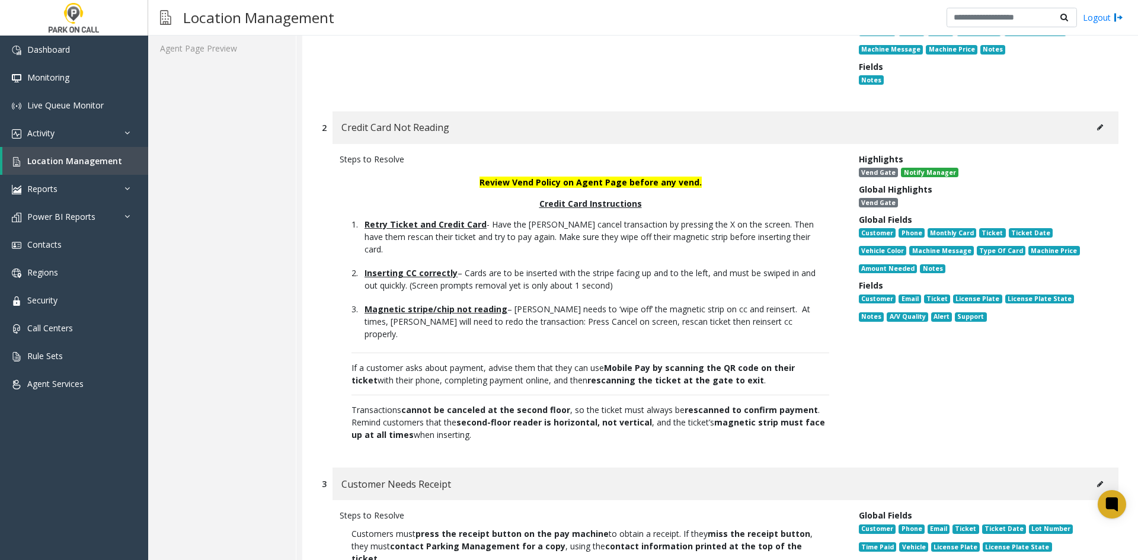
scroll to position [356, 0]
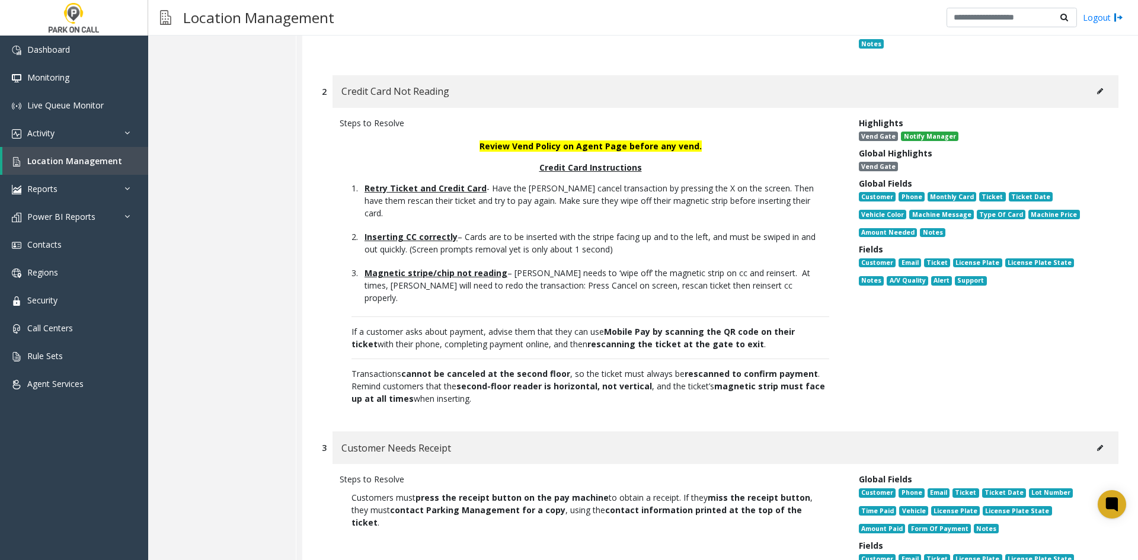
drag, startPoint x: 553, startPoint y: 370, endPoint x: 455, endPoint y: 382, distance: 98.6
click at [455, 382] on p "Review Vend Policy on Agent Page before any vend. Credit Card Instructions Retr…" at bounding box center [590, 270] width 501 height 282
